Goal: Communication & Community: Answer question/provide support

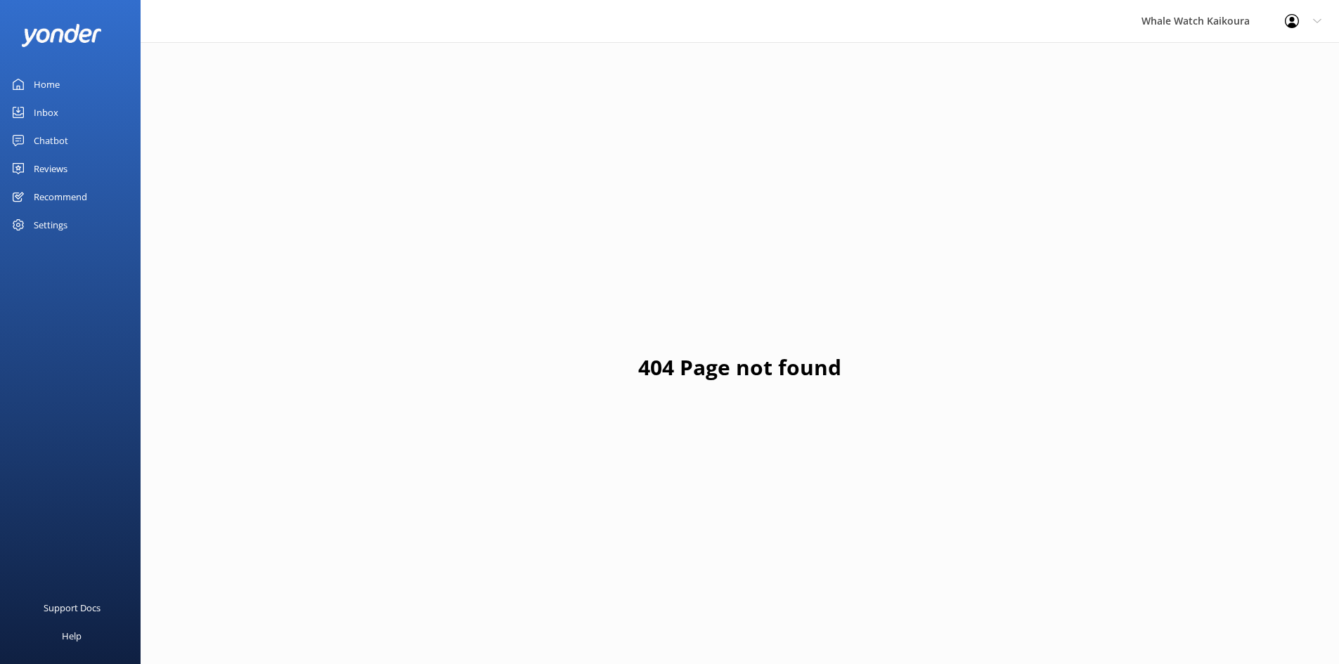
click at [31, 103] on link "Inbox" at bounding box center [70, 112] width 141 height 28
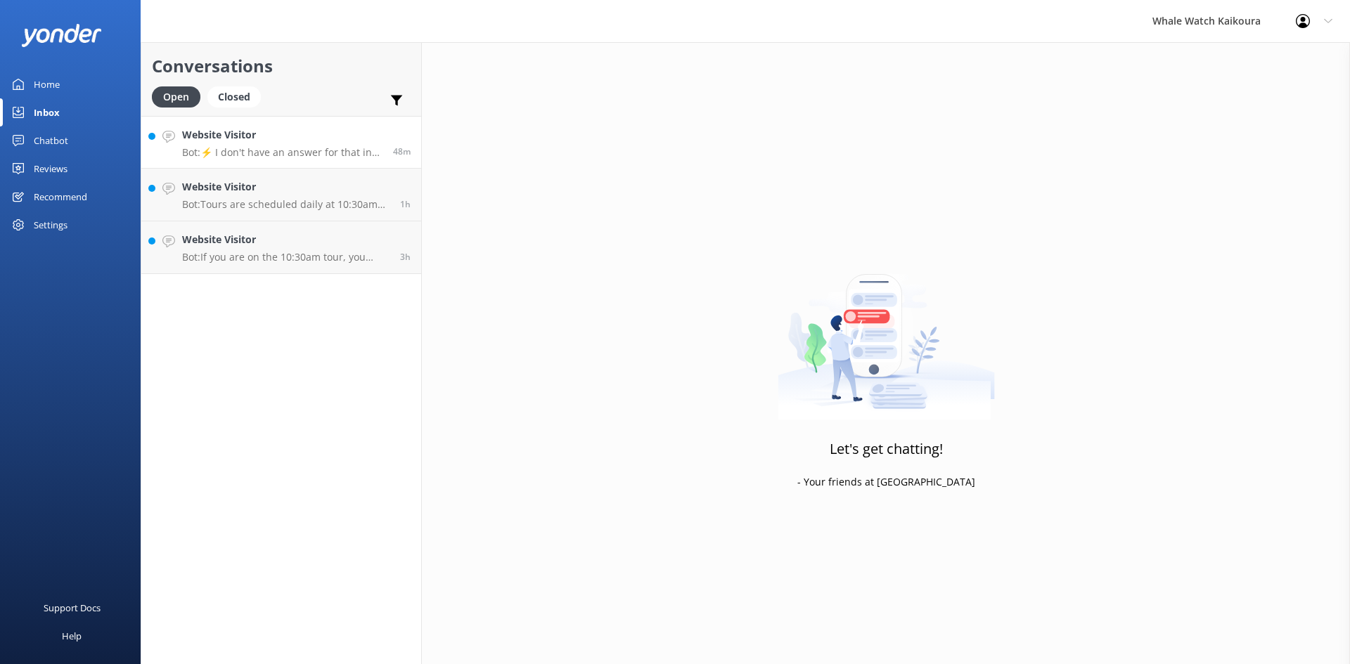
click at [328, 148] on p "Bot: ⚡ I don't have an answer for that in my knowledge base. Please try and rep…" at bounding box center [282, 152] width 200 height 13
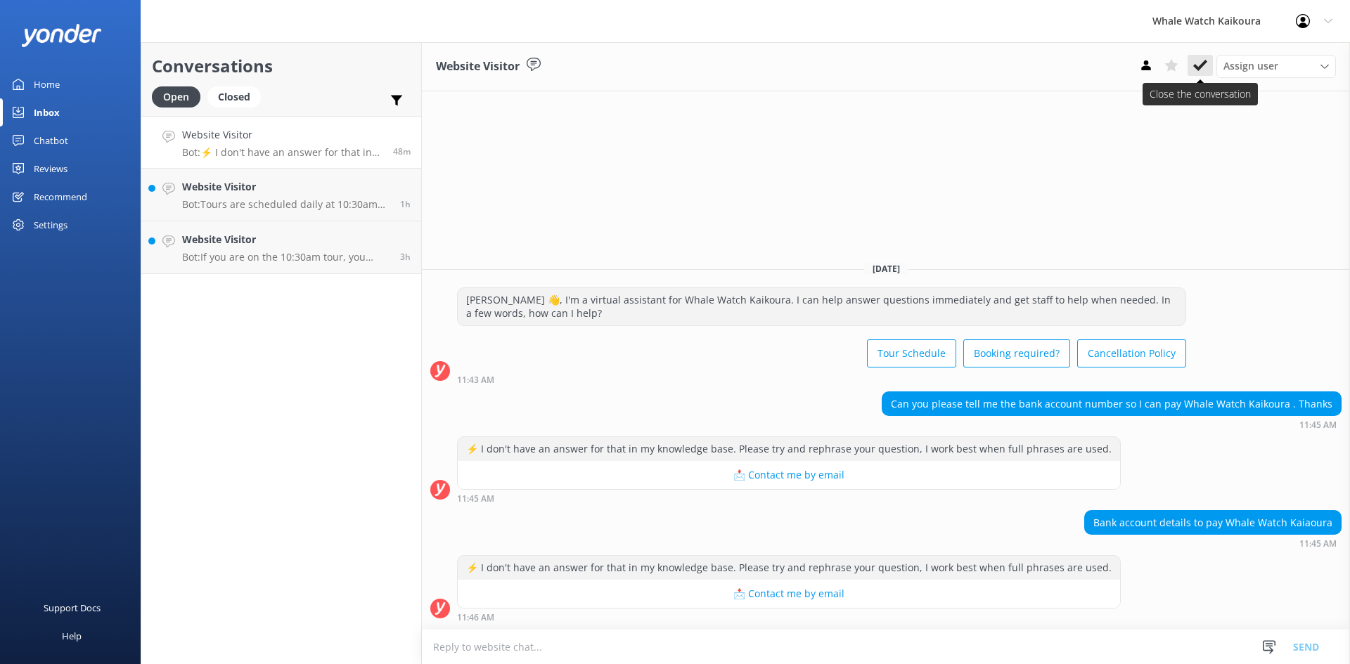
click at [1197, 68] on use at bounding box center [1200, 65] width 14 height 11
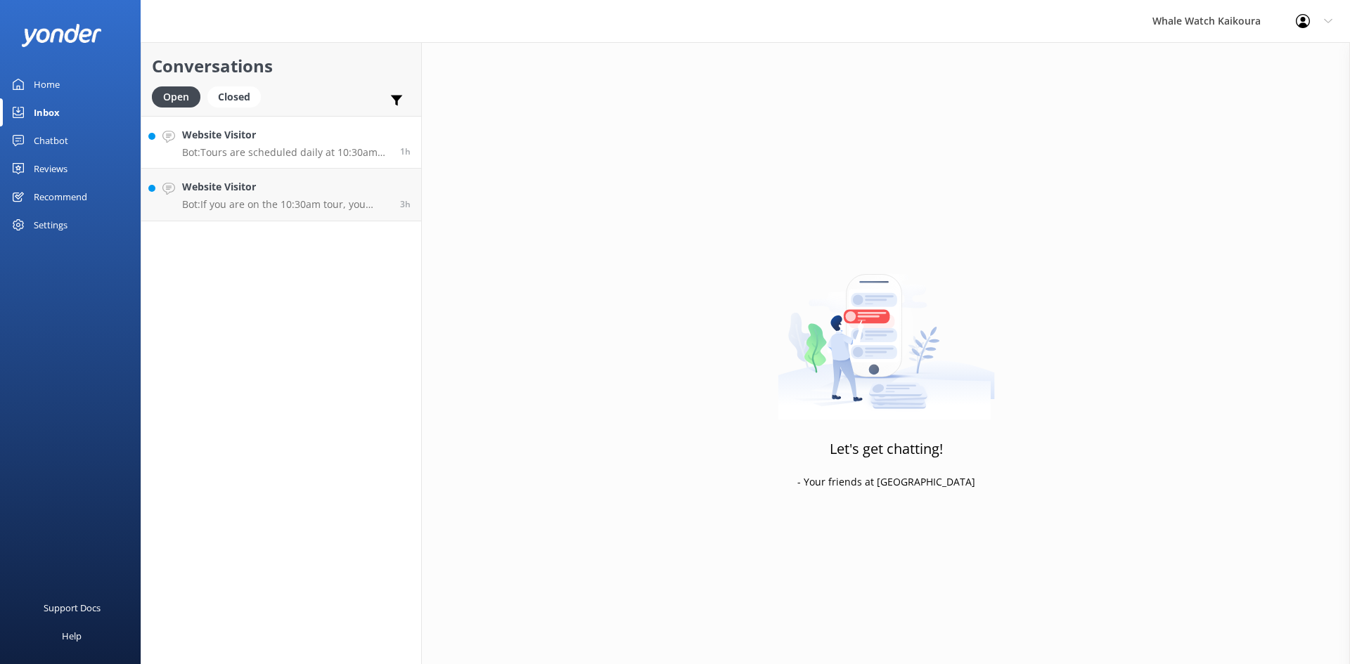
click at [339, 155] on p "Bot: Tours are scheduled daily at 10:30am year-round. Extra tours may be added …" at bounding box center [285, 152] width 207 height 13
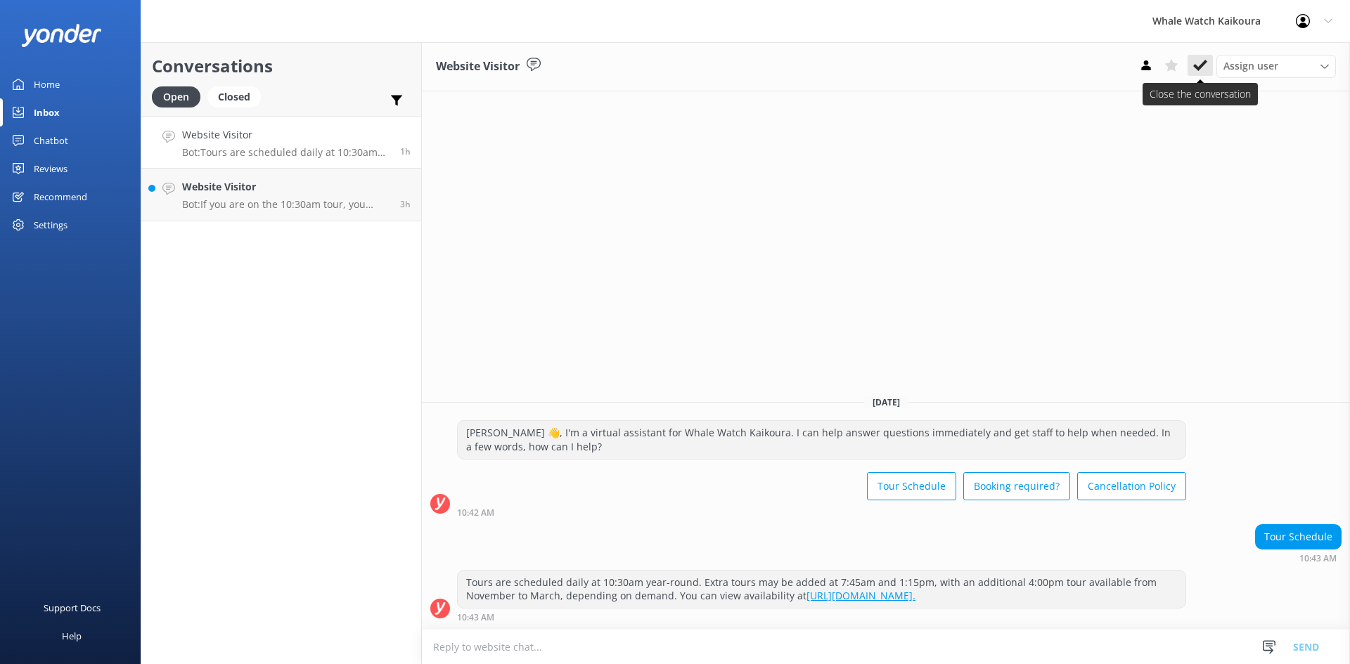
click at [1207, 60] on button at bounding box center [1199, 65] width 25 height 21
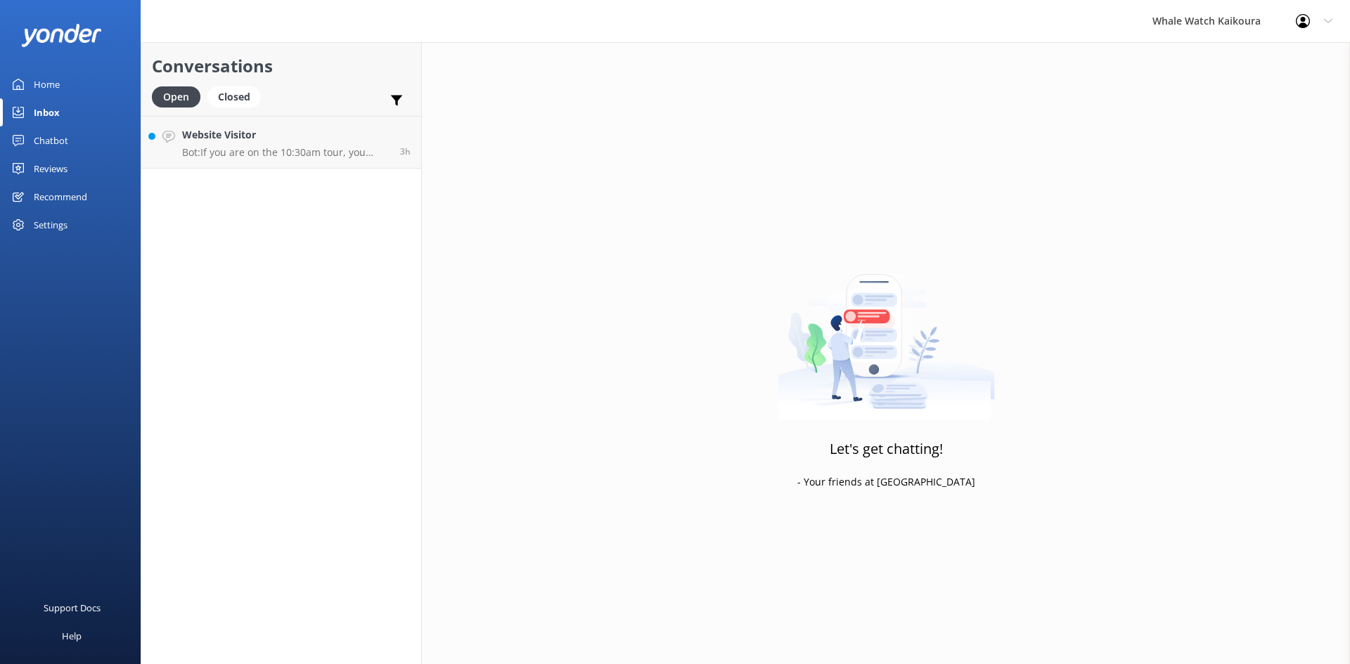
click at [248, 173] on div "Conversations Open Closed Important Assigned to me Unassigned Website Visitor B…" at bounding box center [281, 353] width 281 height 622
click at [289, 135] on h4 "Website Visitor" at bounding box center [285, 134] width 207 height 15
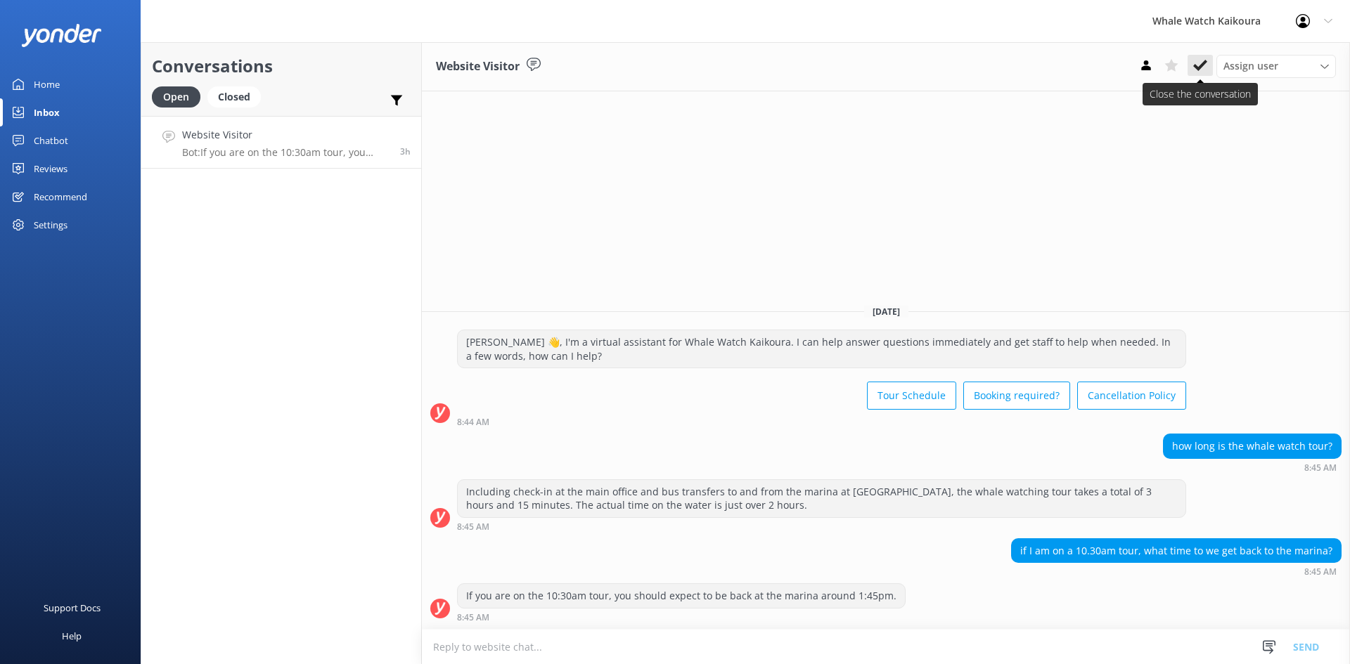
click at [1203, 74] on button at bounding box center [1199, 65] width 25 height 21
